Goal: Task Accomplishment & Management: Manage account settings

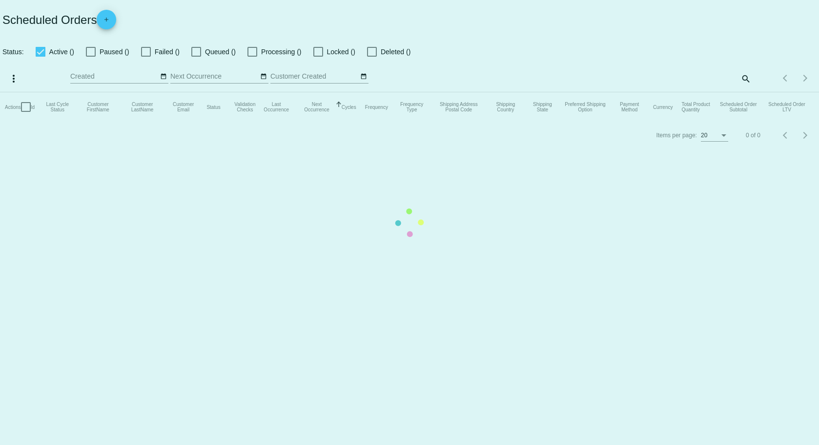
checkbox input "true"
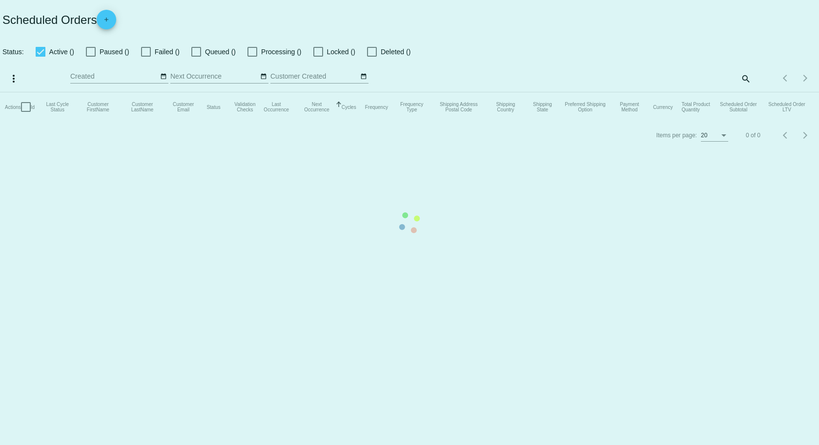
checkbox input "true"
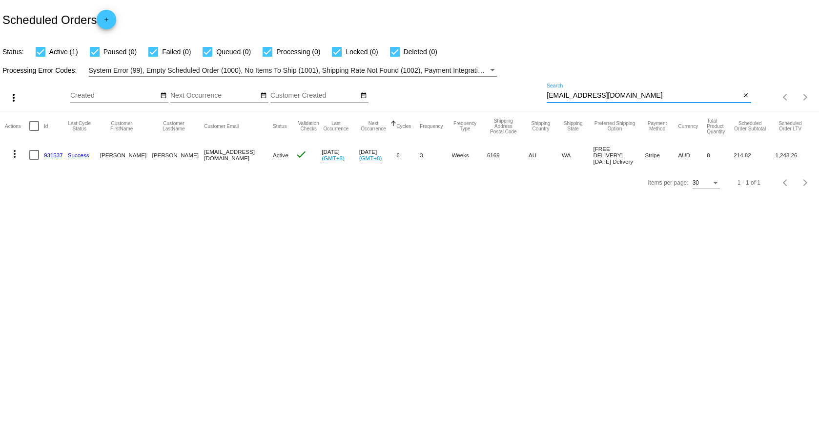
drag, startPoint x: 625, startPoint y: 95, endPoint x: 542, endPoint y: 95, distance: 82.5
click at [542, 95] on div "more_vert Aug Jan Feb Mar [DATE]" at bounding box center [409, 94] width 819 height 35
paste input "[PERSON_NAME].[PERSON_NAME]"
type input "[PERSON_NAME][EMAIL_ADDRESS][PERSON_NAME][DOMAIN_NAME]"
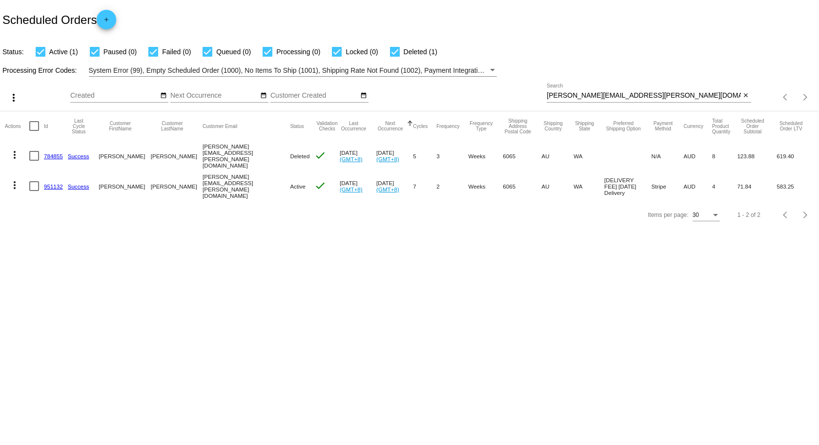
click at [175, 266] on body "Scheduled Orders add Status: Active (1) Paused (0) Failed (0) Queued (0) Proces…" at bounding box center [409, 222] width 819 height 445
click at [13, 181] on mat-icon "more_vert" at bounding box center [15, 185] width 12 height 12
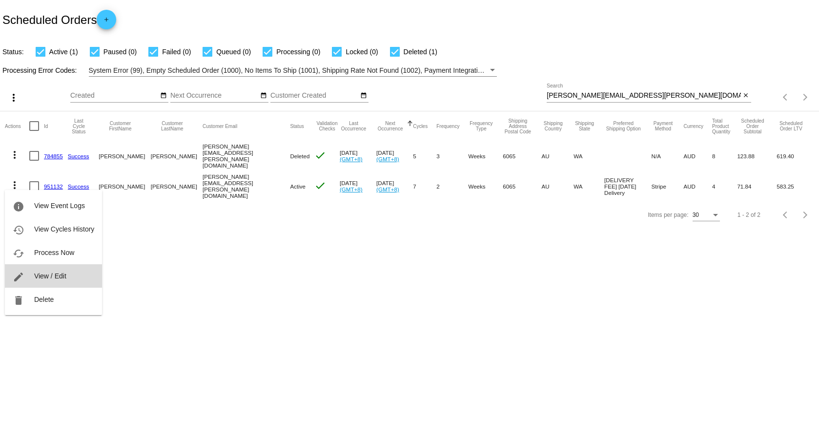
click at [64, 279] on span "View / Edit" at bounding box center [50, 276] width 32 height 8
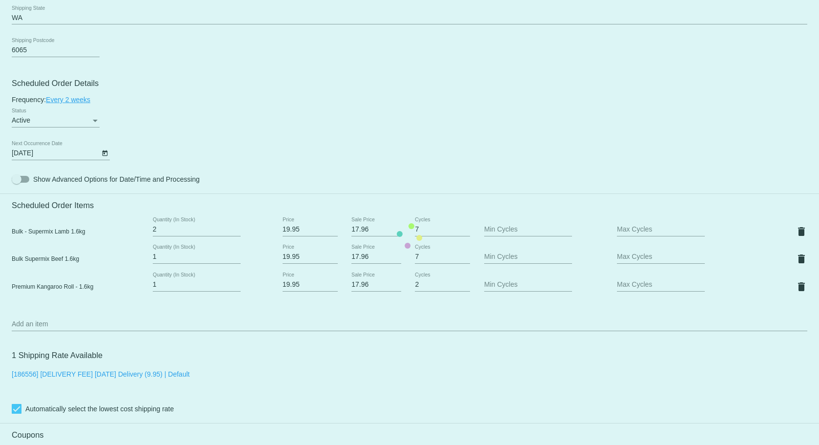
scroll to position [488, 0]
click at [107, 153] on mat-card "Customer 5287725: [PERSON_NAME] [PERSON_NAME][EMAIL_ADDRESS][PERSON_NAME][DOMAI…" at bounding box center [409, 234] width 819 height 1031
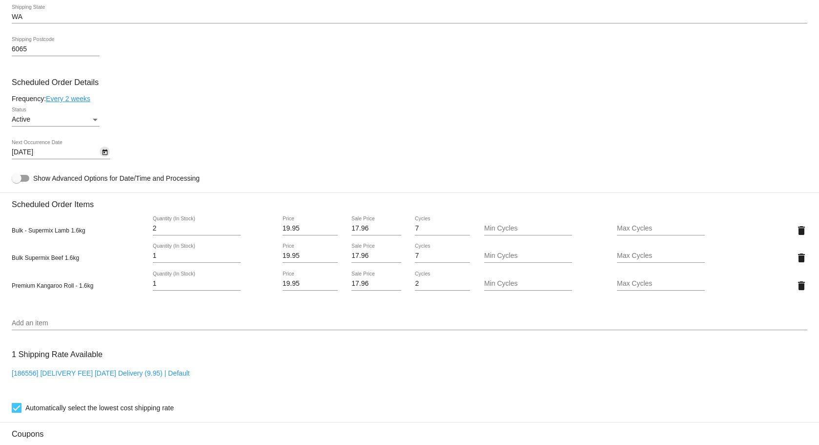
click at [105, 153] on icon "Open calendar" at bounding box center [105, 152] width 7 height 12
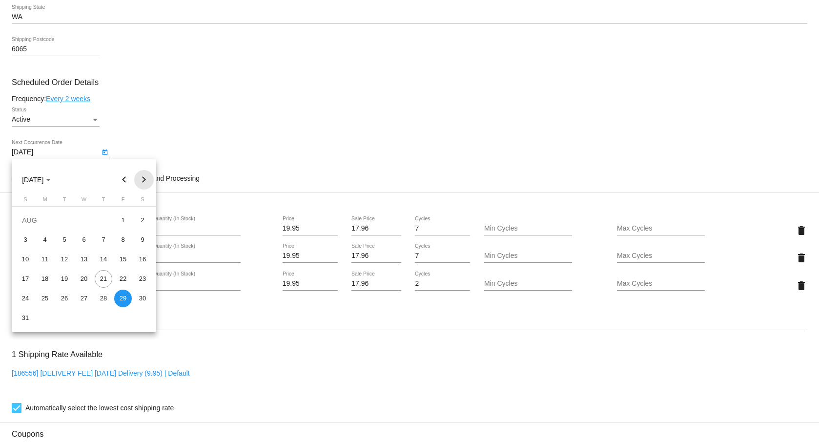
click at [139, 178] on button "Next month" at bounding box center [144, 180] width 20 height 20
click at [47, 237] on div "1" at bounding box center [45, 240] width 18 height 18
type input "[DATE]"
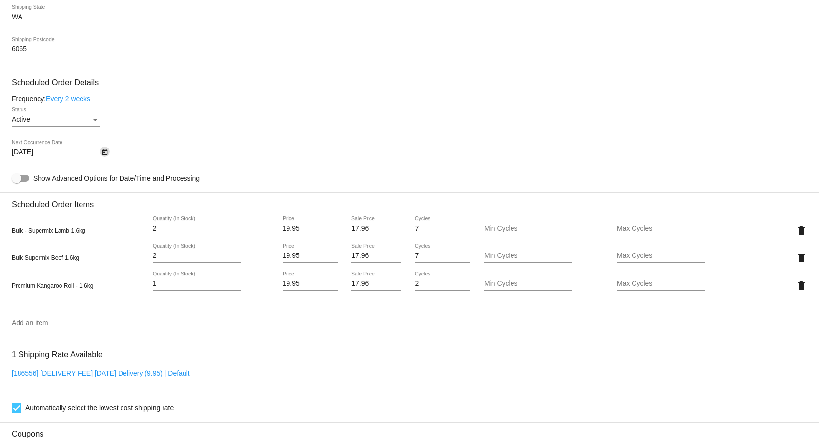
type input "2"
click at [232, 253] on input "2" at bounding box center [197, 256] width 88 height 8
click at [796, 285] on mat-icon "delete" at bounding box center [802, 286] width 12 height 12
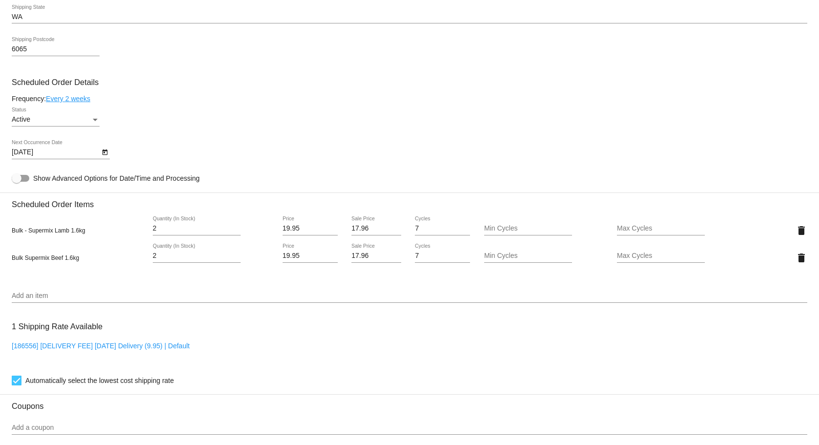
click at [37, 294] on input "Add an item" at bounding box center [410, 296] width 796 height 8
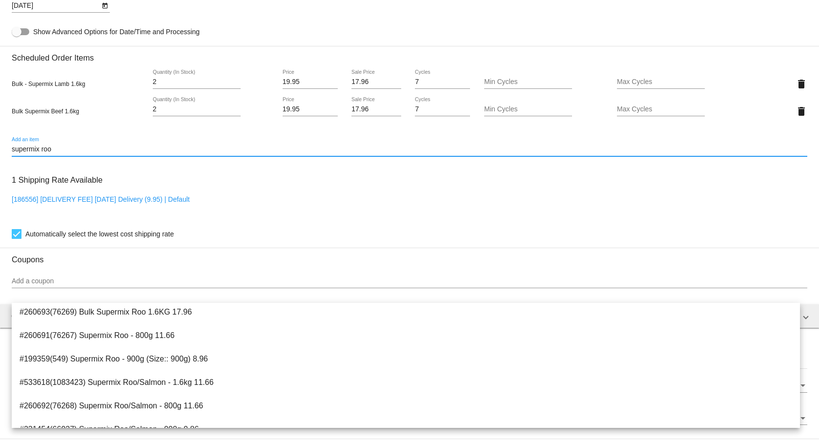
scroll to position [20, 0]
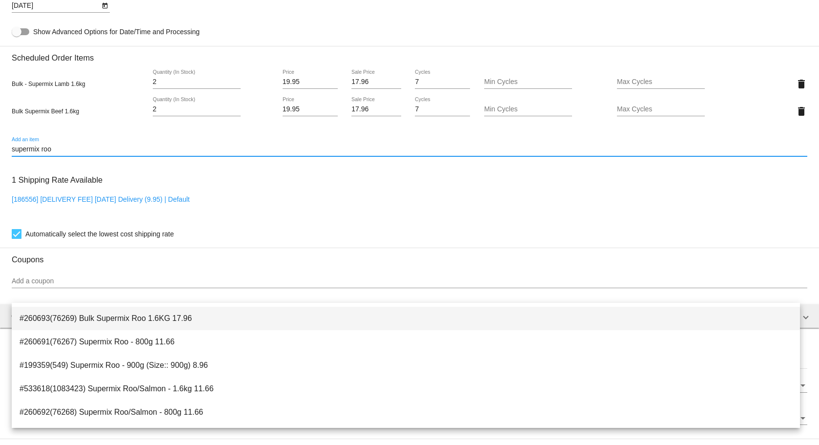
type input "supermix roo"
click at [175, 319] on span "#260693(76269) Bulk Supermix Roo 1.6KG 17.96" at bounding box center [406, 318] width 773 height 23
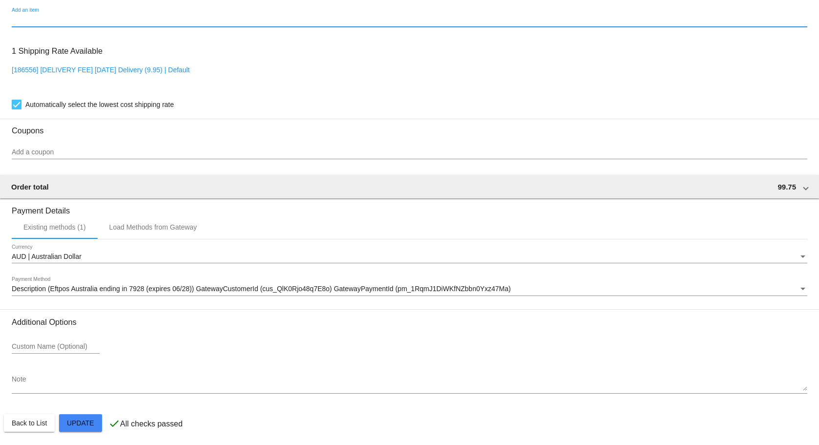
scroll to position [794, 0]
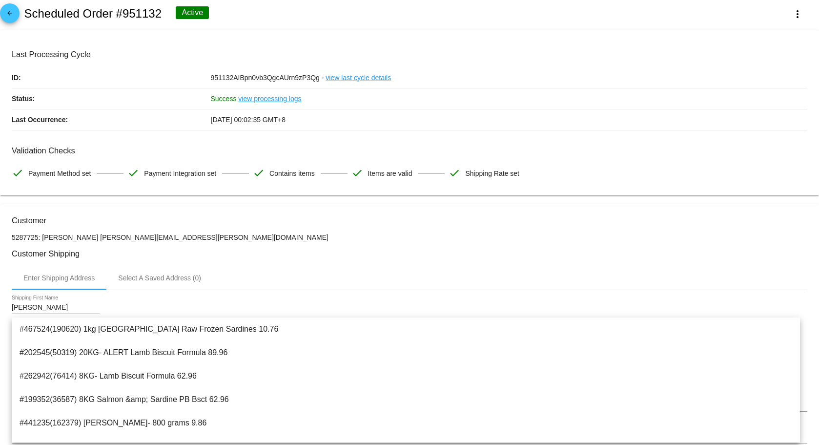
scroll to position [0, 0]
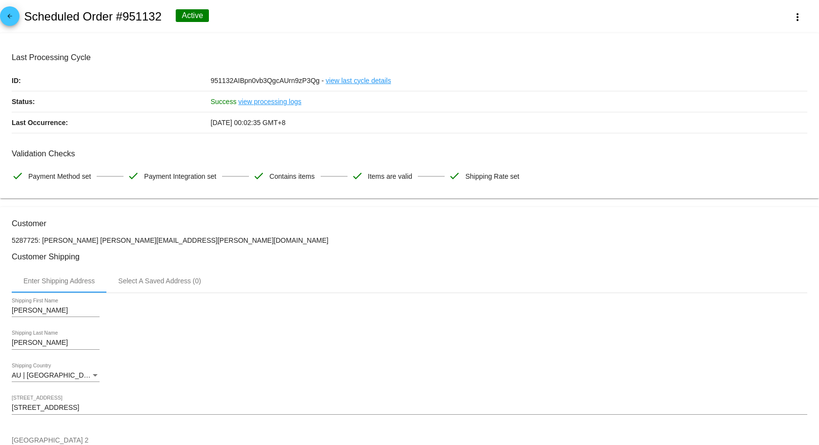
drag, startPoint x: 113, startPoint y: 239, endPoint x: 205, endPoint y: 239, distance: 91.8
click at [205, 239] on p "5287725: [PERSON_NAME] [PERSON_NAME][EMAIL_ADDRESS][PERSON_NAME][DOMAIN_NAME]" at bounding box center [410, 240] width 796 height 8
copy p "[PERSON_NAME][EMAIL_ADDRESS][PERSON_NAME][DOMAIN_NAME]"
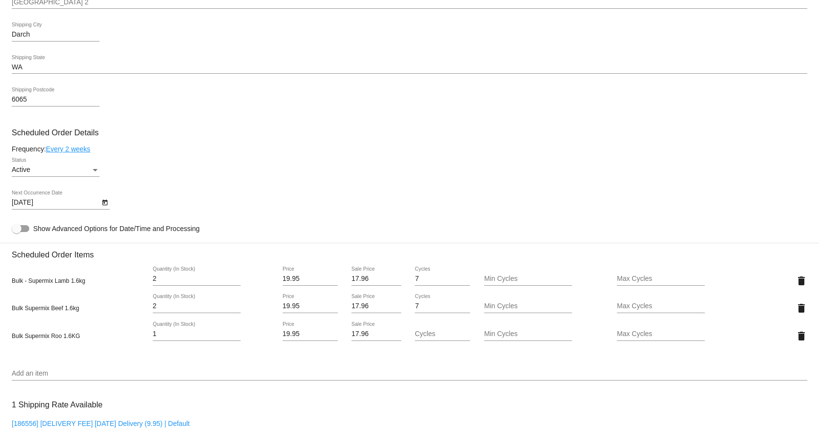
scroll to position [342, 0]
